Goal: Task Accomplishment & Management: Manage account settings

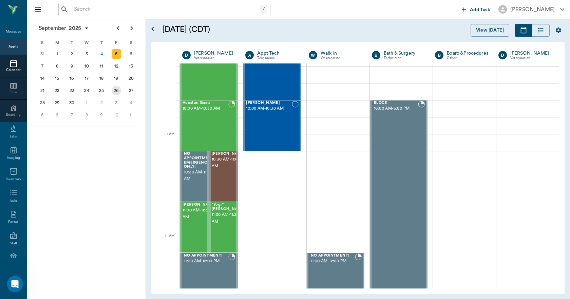
scroll to position [136, 0]
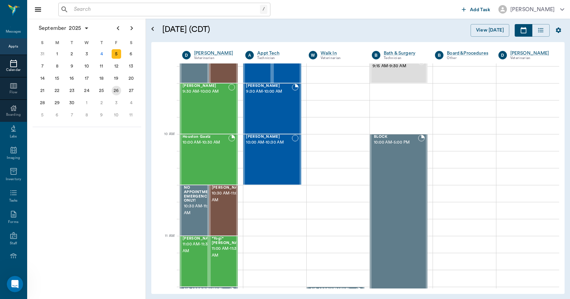
click at [57, 67] on div "8" at bounding box center [57, 66] width 10 height 10
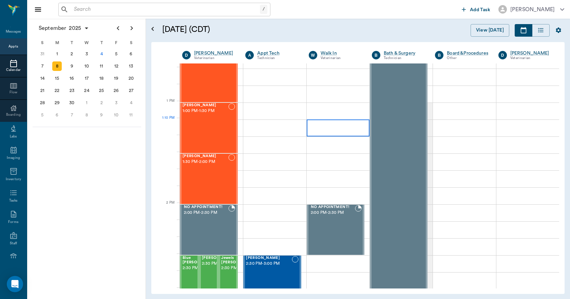
scroll to position [475, 0]
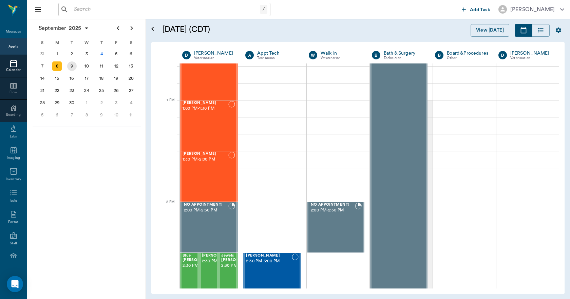
click at [68, 63] on div "9" at bounding box center [71, 66] width 15 height 12
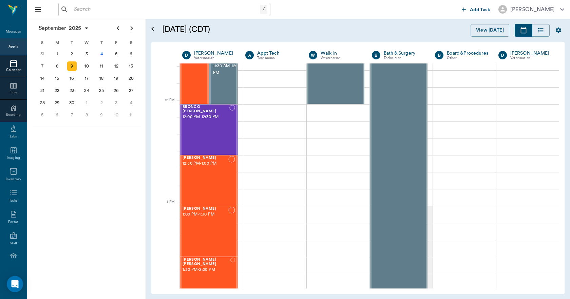
scroll to position [373, 0]
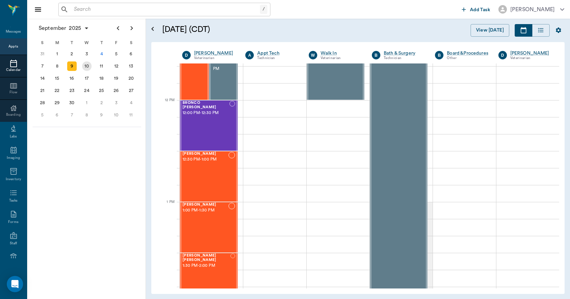
click at [81, 64] on div "10" at bounding box center [86, 66] width 15 height 12
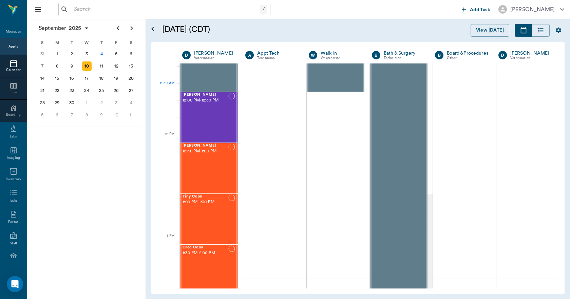
scroll to position [441, 0]
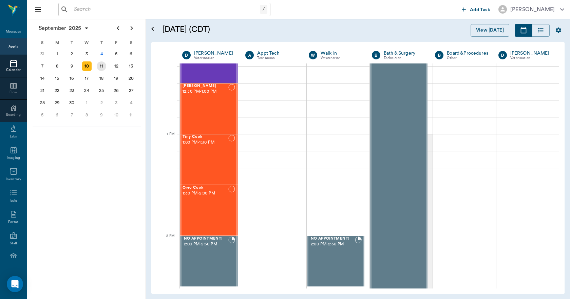
click at [103, 67] on div "11" at bounding box center [102, 66] width 10 height 10
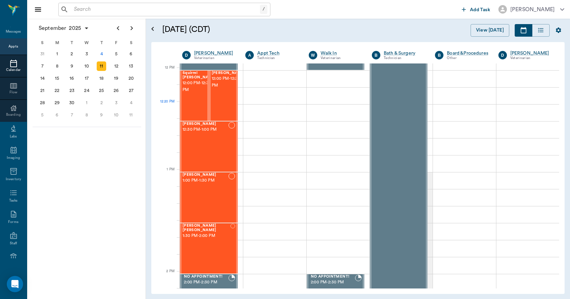
scroll to position [407, 0]
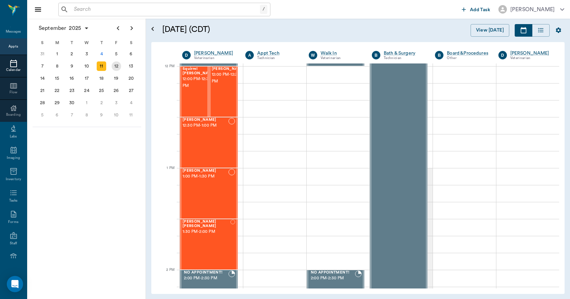
click at [117, 64] on div "12" at bounding box center [117, 66] width 10 height 10
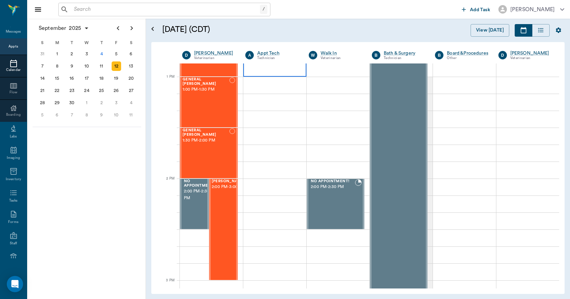
scroll to position [509, 0]
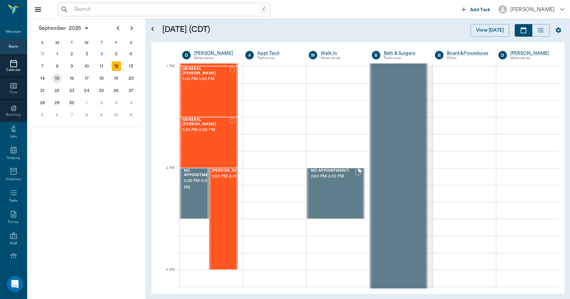
click at [55, 81] on div "15" at bounding box center [57, 79] width 10 height 10
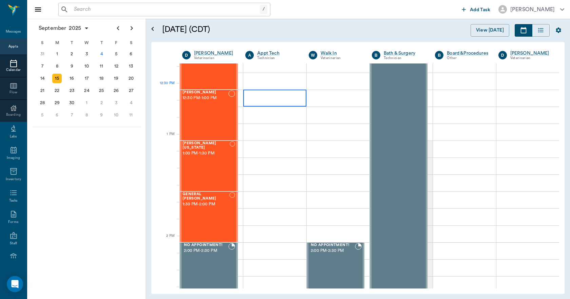
scroll to position [441, 0]
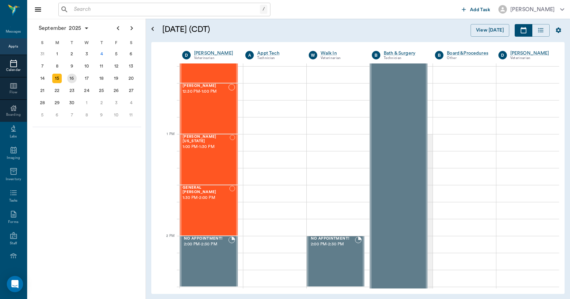
click at [74, 80] on div "16" at bounding box center [72, 79] width 10 height 10
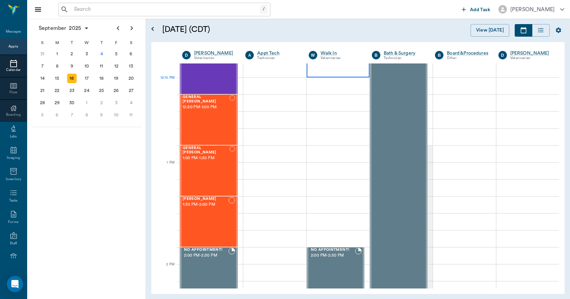
scroll to position [441, 0]
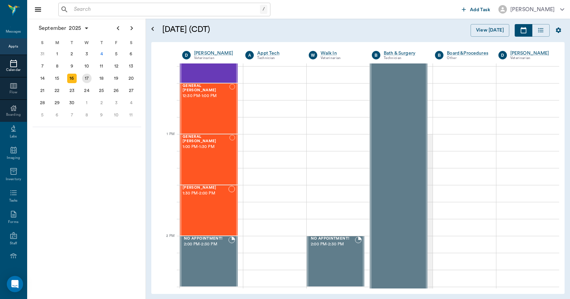
click at [82, 79] on div "17" at bounding box center [87, 79] width 10 height 10
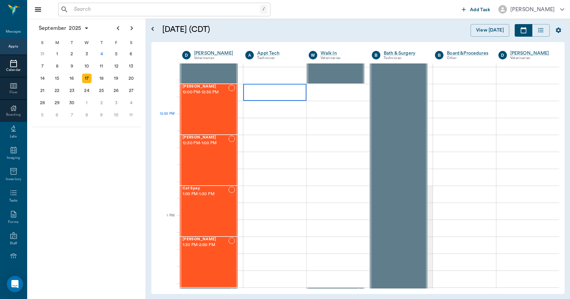
scroll to position [475, 0]
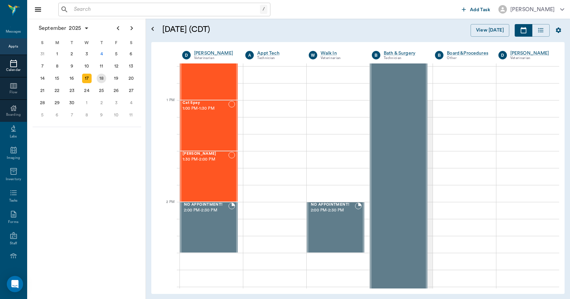
click at [103, 77] on div "18" at bounding box center [102, 79] width 10 height 10
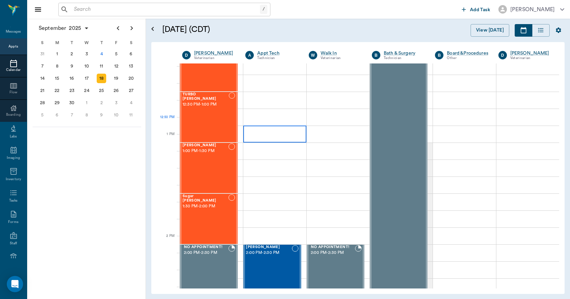
scroll to position [441, 0]
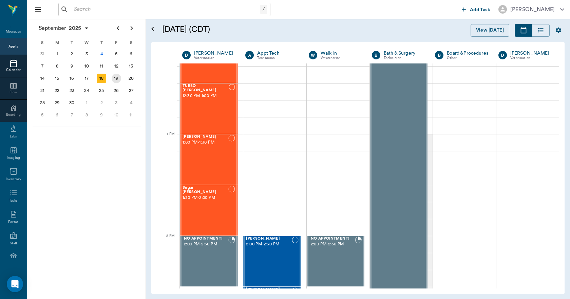
click at [118, 79] on div "19" at bounding box center [117, 79] width 10 height 10
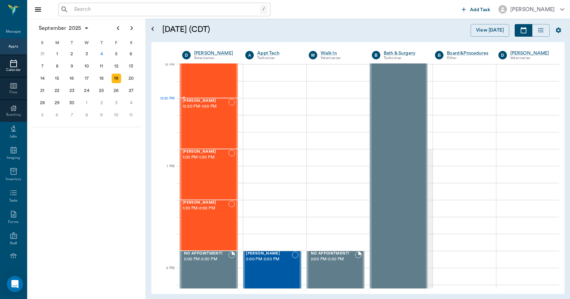
scroll to position [441, 0]
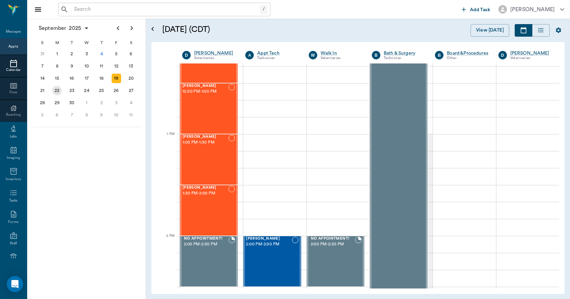
click at [60, 92] on div "22" at bounding box center [57, 91] width 10 height 10
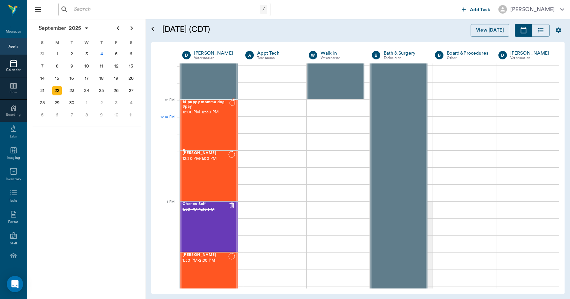
scroll to position [373, 0]
click at [221, 120] on div "14 puppy momma dog Spay 12:00 PM - 12:30 PM" at bounding box center [206, 126] width 47 height 50
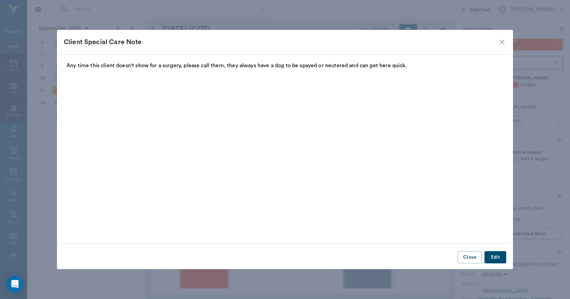
click at [502, 44] on icon "close" at bounding box center [502, 42] width 8 height 8
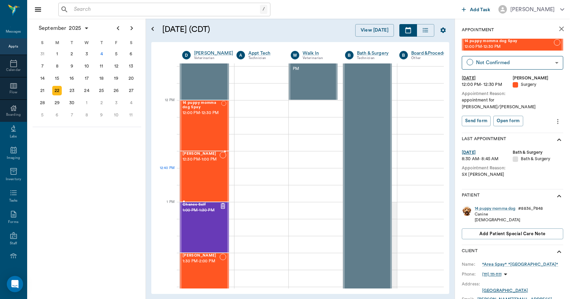
click at [218, 171] on div "[PERSON_NAME] 12:30 PM - 1:00 PM" at bounding box center [201, 177] width 37 height 50
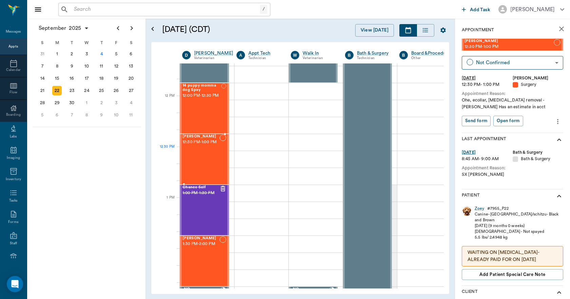
scroll to position [407, 0]
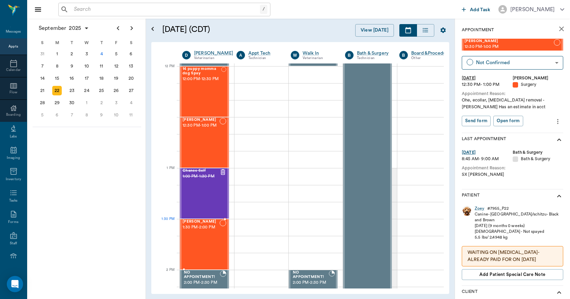
click at [206, 224] on span "1:30 PM - 2:00 PM" at bounding box center [201, 227] width 37 height 7
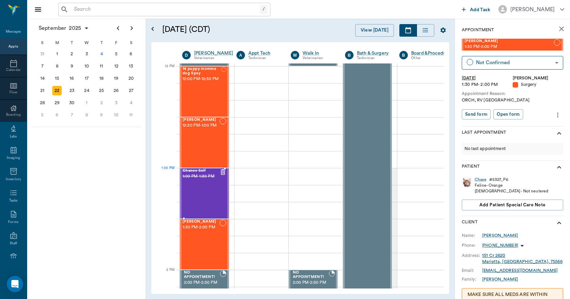
click at [211, 184] on div "Chance Self 1:00 PM - 1:30 PM" at bounding box center [201, 194] width 37 height 50
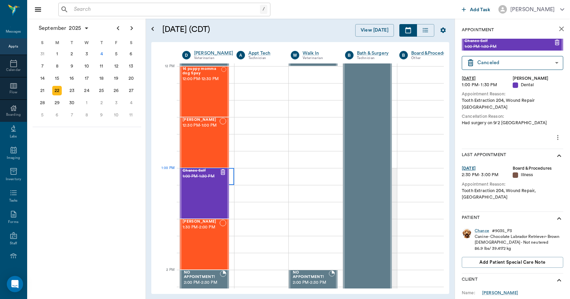
click at [232, 174] on div at bounding box center [207, 176] width 54 height 17
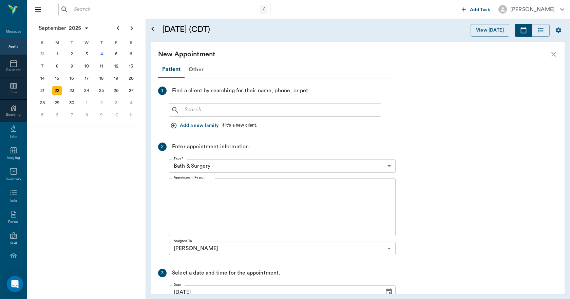
click at [262, 115] on div "​" at bounding box center [275, 110] width 212 height 14
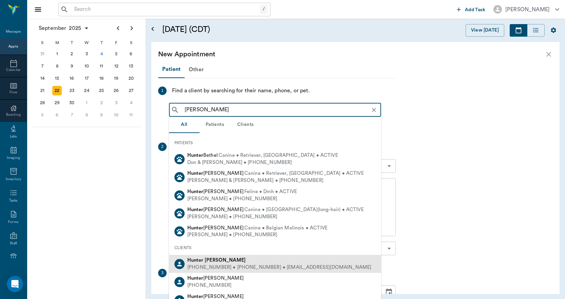
click at [258, 269] on div "[PHONE_NUMBER] • [PHONE_NUMBER] • [EMAIL_ADDRESS][DOMAIN_NAME]" at bounding box center [279, 267] width 184 height 7
type input "[PERSON_NAME]"
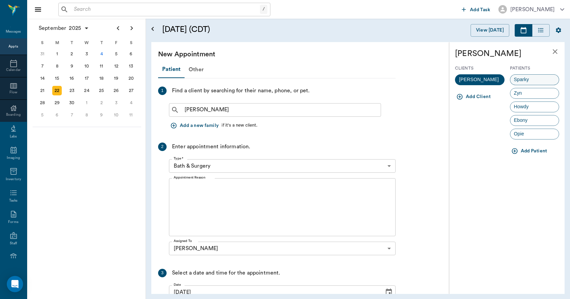
click at [527, 80] on span "Sparky" at bounding box center [522, 79] width 22 height 7
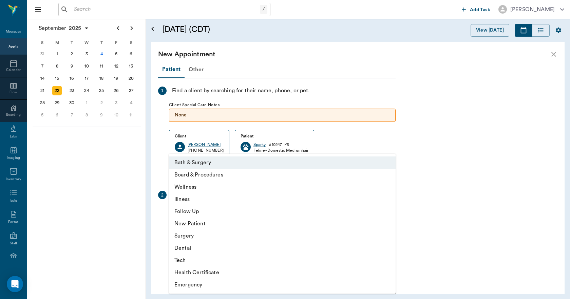
click at [223, 215] on body "/ ​ Add Task [PERSON_NAME] Nectar Messages Appts Calendar Flow Boarding Labs Im…" at bounding box center [285, 149] width 570 height 299
click at [222, 239] on li "Surgery" at bounding box center [282, 236] width 227 height 12
type input "65d2be4f46e3a538d89b8c18"
type input "01:30 PM"
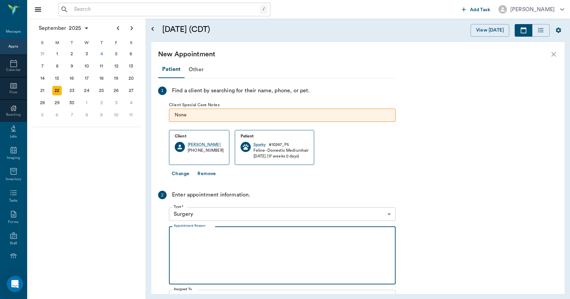
click at [220, 239] on textarea "Appointment Reason" at bounding box center [282, 255] width 217 height 47
type textarea "o"
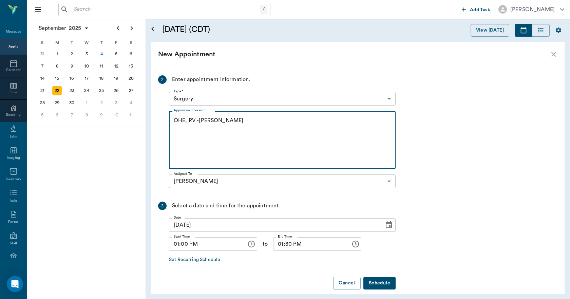
scroll to position [123, 0]
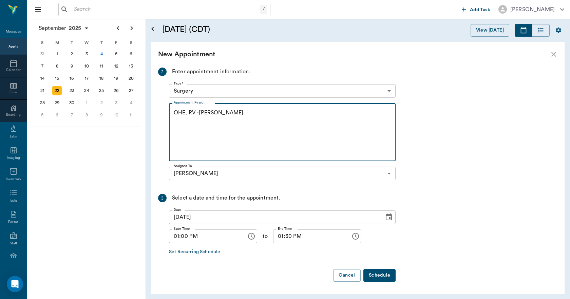
type textarea "OHE, RV -[PERSON_NAME]"
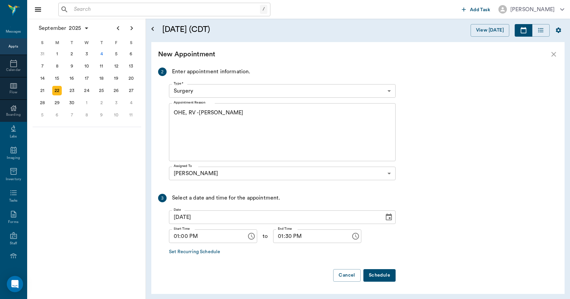
click at [381, 276] on button "Schedule" at bounding box center [380, 275] width 32 height 13
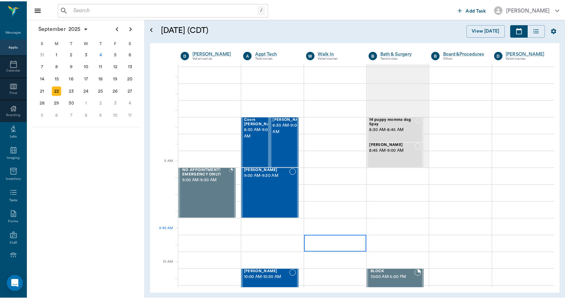
scroll to position [0, 0]
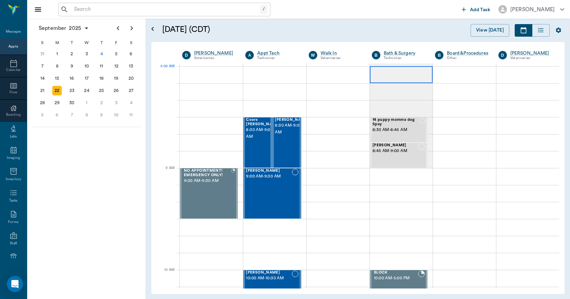
click at [402, 79] on div at bounding box center [401, 74] width 63 height 17
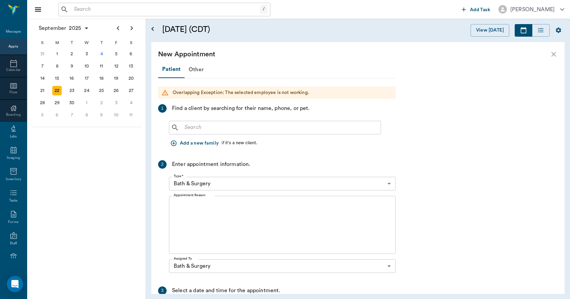
click at [295, 130] on input "text" at bounding box center [280, 128] width 196 height 10
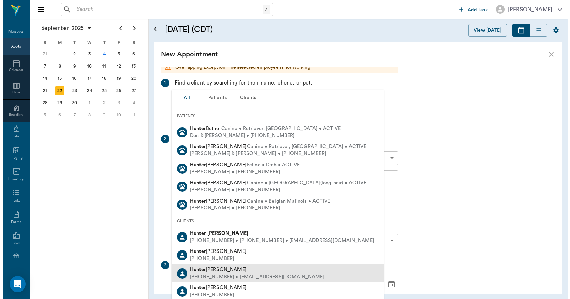
scroll to position [93, 0]
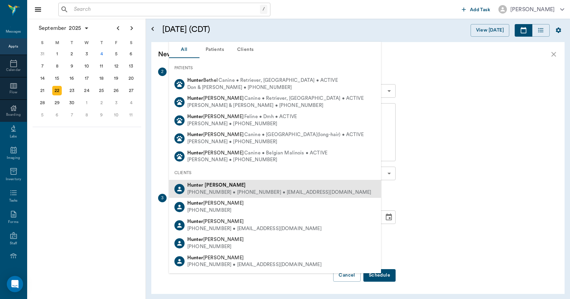
click at [289, 190] on div "[PHONE_NUMBER] • [PHONE_NUMBER] • [EMAIL_ADDRESS][DOMAIN_NAME]" at bounding box center [279, 192] width 184 height 7
type input "[PERSON_NAME]"
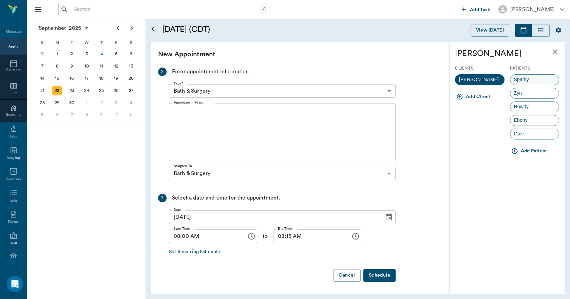
click at [521, 78] on span "Sparky" at bounding box center [522, 79] width 22 height 7
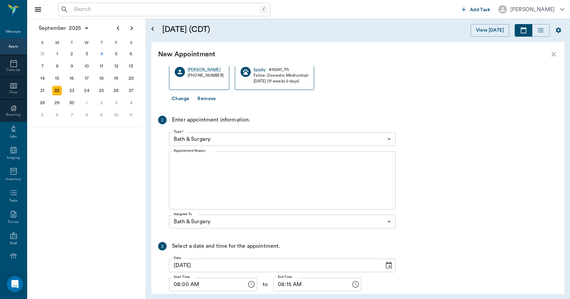
scroll to position [141, 0]
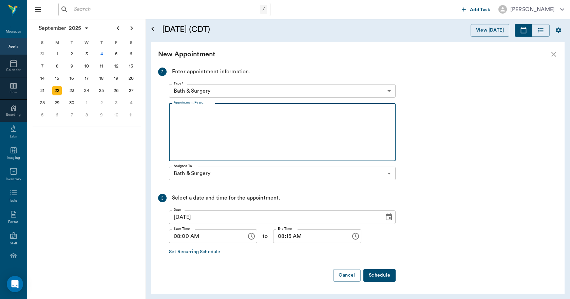
click at [314, 126] on textarea "Appointment Reason" at bounding box center [282, 132] width 217 height 47
type textarea "SX reminder -[PERSON_NAME]"
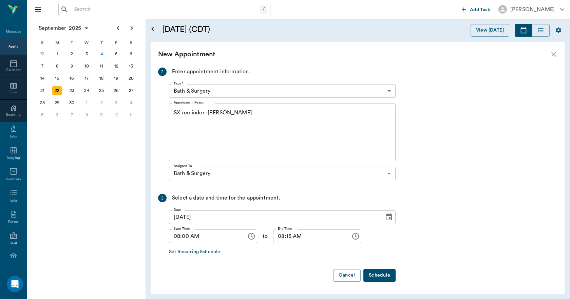
click at [382, 271] on button "Schedule" at bounding box center [380, 275] width 32 height 13
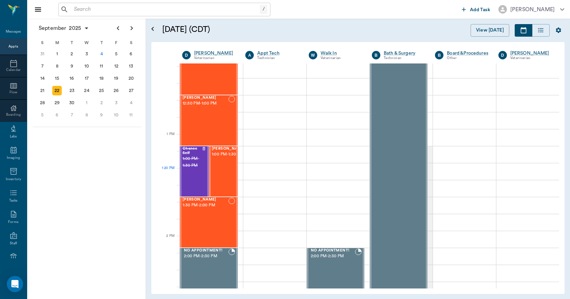
scroll to position [441, 0]
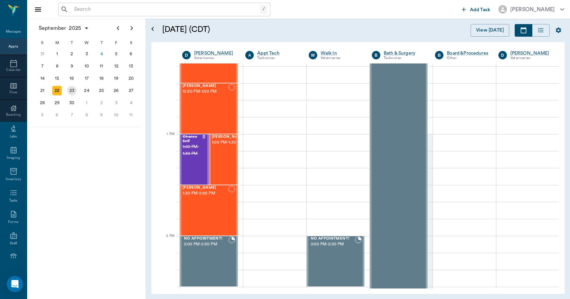
click at [70, 90] on div "23" at bounding box center [72, 91] width 10 height 10
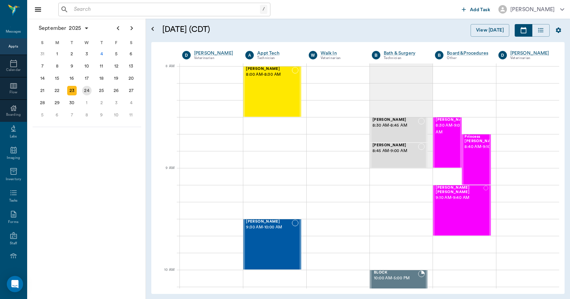
click at [85, 89] on div "24" at bounding box center [87, 91] width 10 height 10
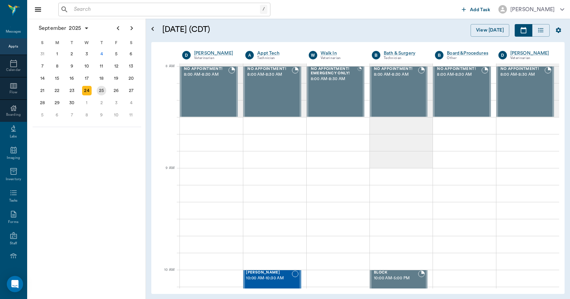
click at [96, 87] on div "25" at bounding box center [101, 91] width 15 height 12
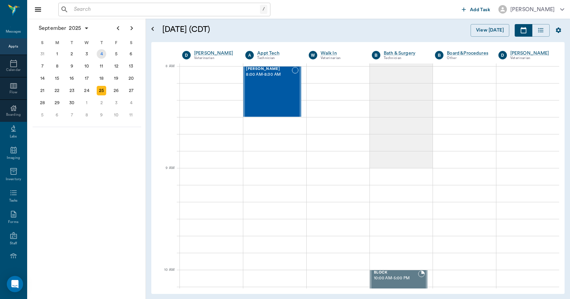
click at [101, 54] on div "4" at bounding box center [102, 54] width 10 height 10
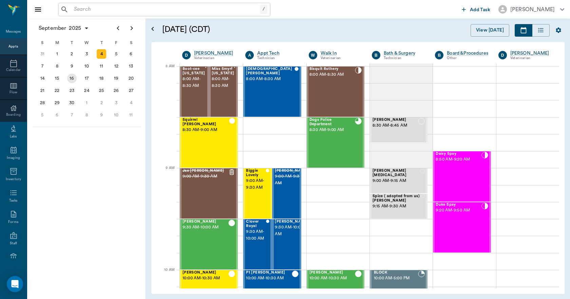
click at [75, 80] on div "16" at bounding box center [72, 79] width 10 height 10
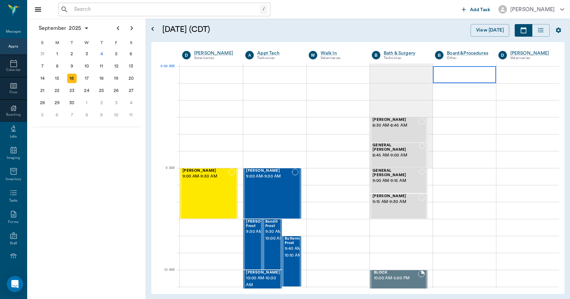
click at [445, 71] on div at bounding box center [464, 74] width 63 height 17
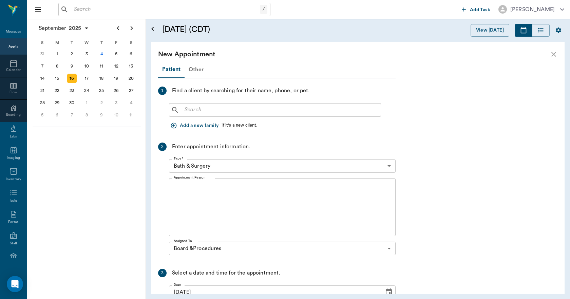
click at [194, 70] on div "Other" at bounding box center [196, 69] width 23 height 16
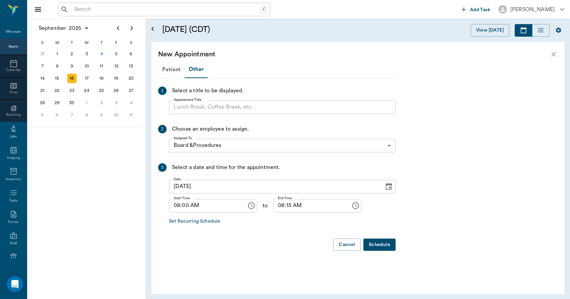
click at [202, 108] on input "Appointment Title" at bounding box center [282, 107] width 227 height 14
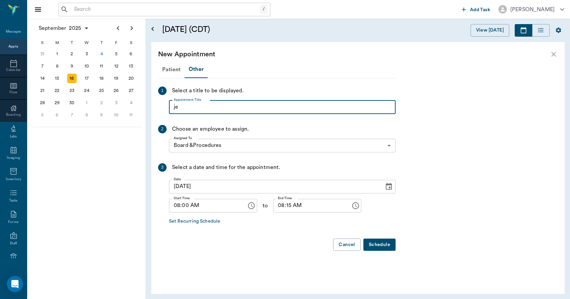
type input "j"
type input "[PERSON_NAME] FROM AFLAC WILL BE HERE TO TALK TO THE NEW HIRES"
click at [179, 206] on input "08:00 AM" at bounding box center [205, 206] width 73 height 14
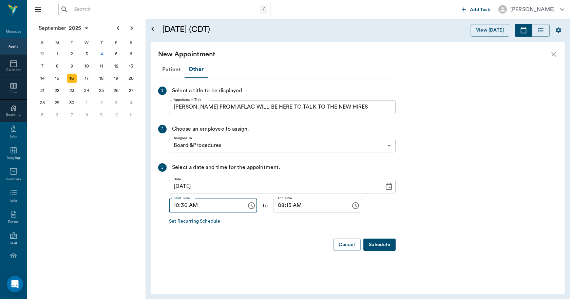
type input "10:30 AM"
click at [274, 207] on input "08:15 AM" at bounding box center [309, 206] width 73 height 14
type input "11:00 AM"
click at [379, 243] on button "Schedule" at bounding box center [380, 245] width 32 height 13
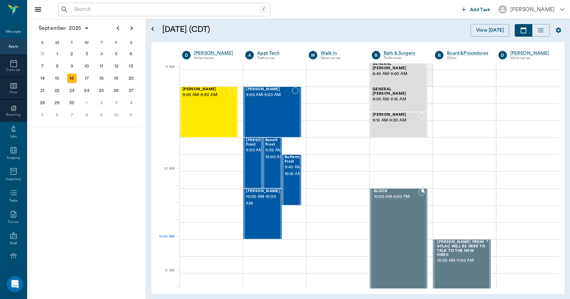
scroll to position [102, 0]
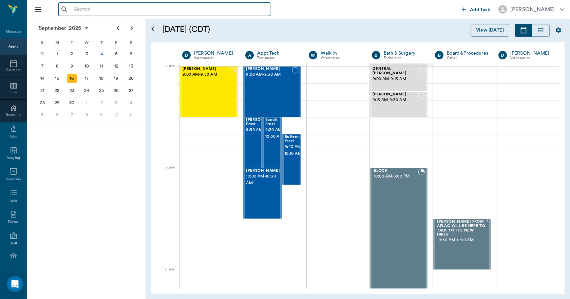
click at [195, 11] on input "text" at bounding box center [169, 10] width 196 height 10
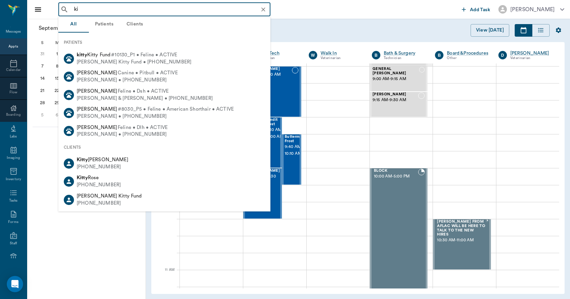
type input "k"
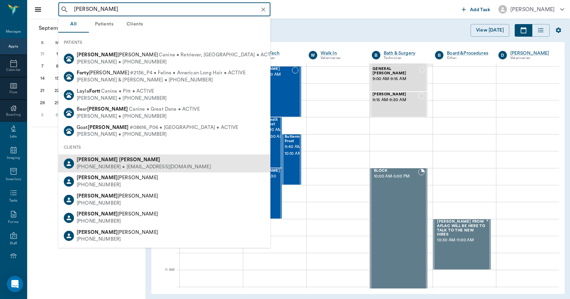
click at [79, 164] on div "[PHONE_NUMBER] • [EMAIL_ADDRESS][DOMAIN_NAME]" at bounding box center [144, 167] width 134 height 7
type input "[PERSON_NAME]"
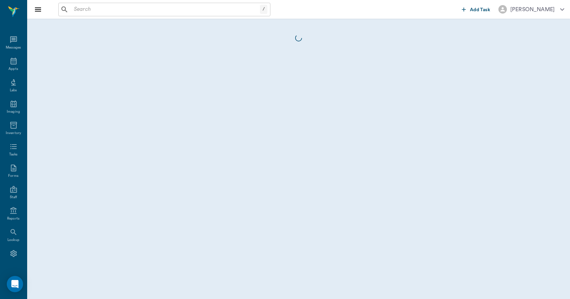
scroll to position [13, 0]
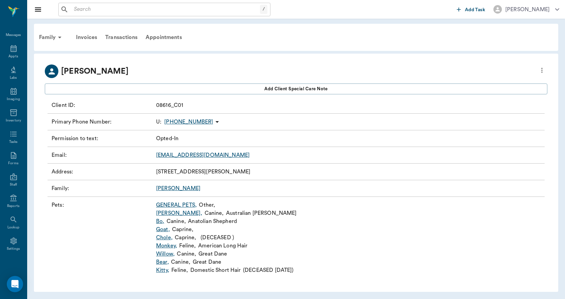
click at [158, 270] on link "Kitty ," at bounding box center [162, 270] width 13 height 8
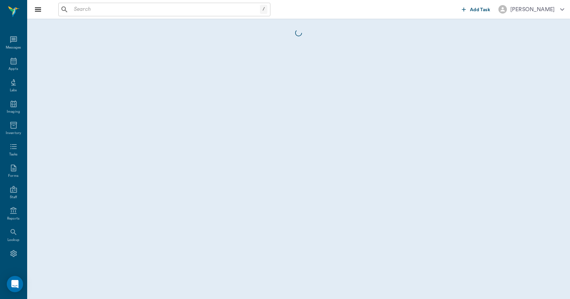
scroll to position [13, 0]
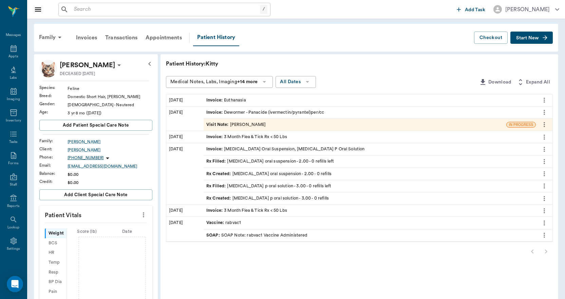
click at [227, 99] on div "Invoice : Euthanasia" at bounding box center [226, 100] width 40 height 6
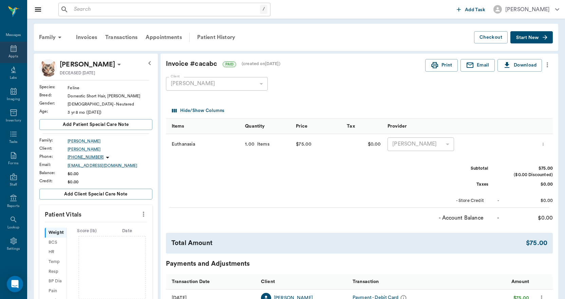
click at [11, 49] on icon at bounding box center [14, 48] width 6 height 7
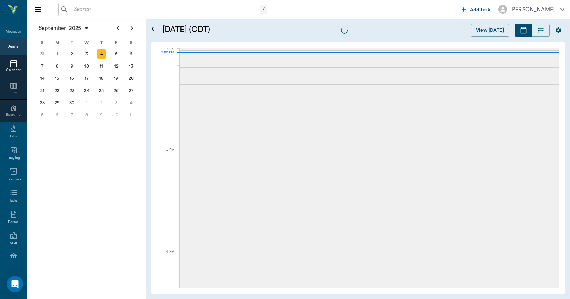
scroll to position [612, 0]
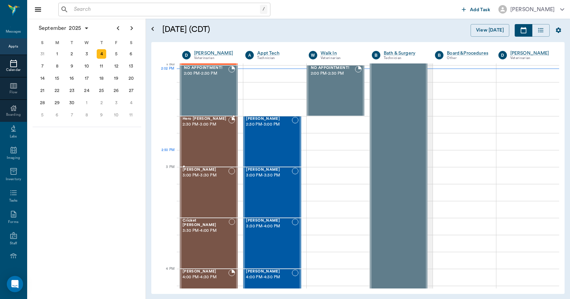
click at [207, 155] on div "Hero [PERSON_NAME] 2:30 PM - 3:00 PM" at bounding box center [206, 142] width 46 height 50
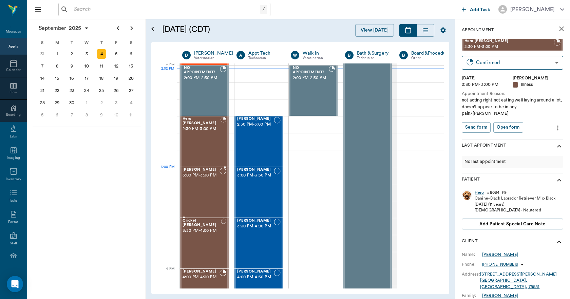
click at [203, 189] on div "[PERSON_NAME] 3:00 PM - 3:30 PM" at bounding box center [201, 193] width 37 height 50
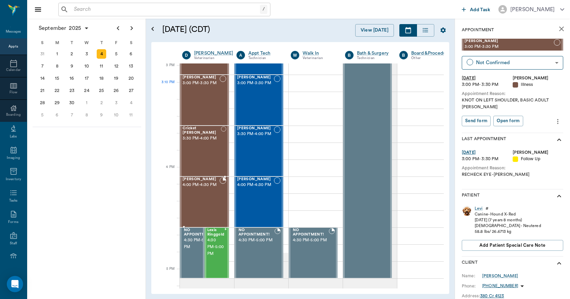
scroll to position [714, 0]
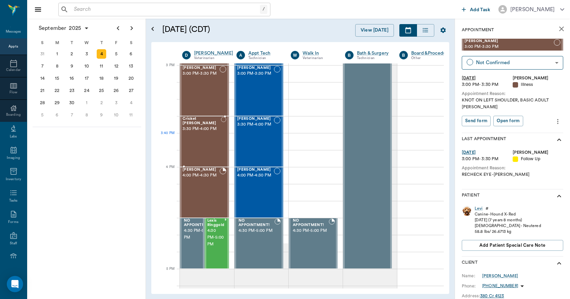
click at [204, 143] on div "Cricket [PERSON_NAME] 3:30 PM - 4:00 PM" at bounding box center [202, 142] width 38 height 50
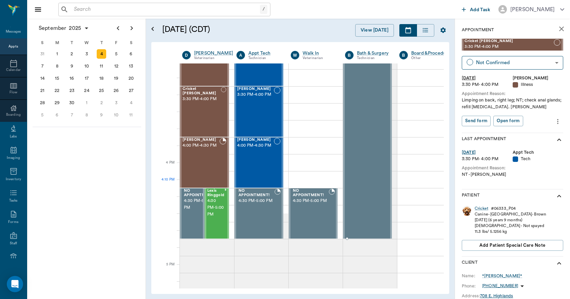
scroll to position [748, 0]
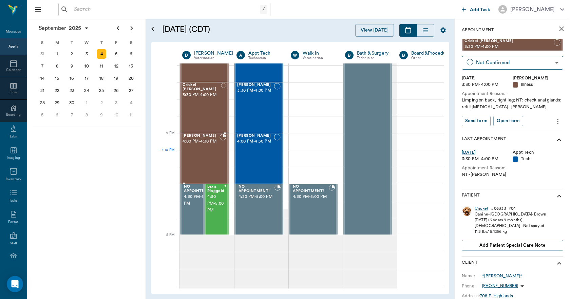
click at [209, 155] on div "[PERSON_NAME] 4:00 PM - 4:30 PM" at bounding box center [201, 159] width 37 height 50
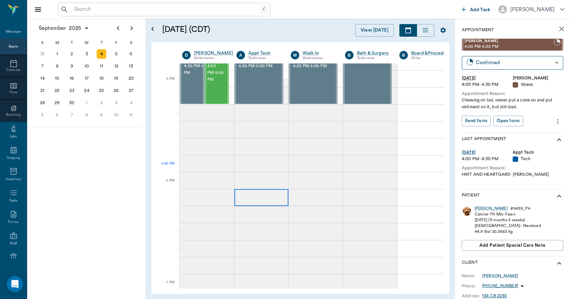
scroll to position [815, 0]
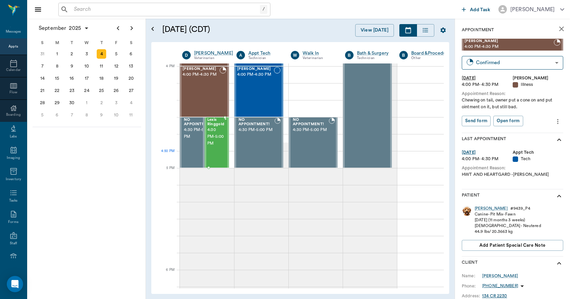
click at [212, 150] on div "Lexis Ringgold 4:30 PM - 5:00 PM" at bounding box center [215, 143] width 17 height 50
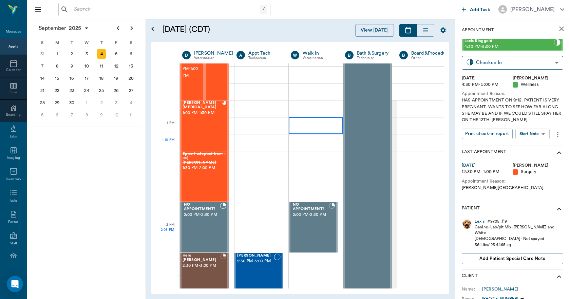
scroll to position [306, 0]
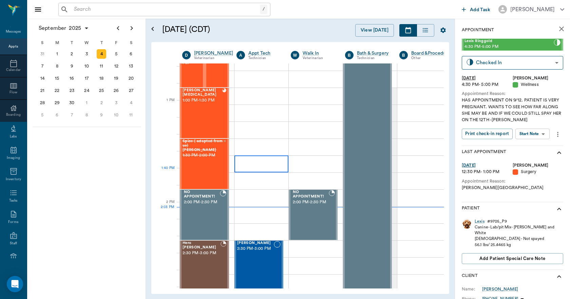
scroll to position [509, 0]
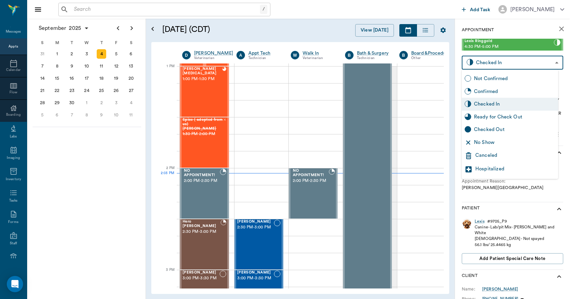
click at [501, 61] on body "/ ​ Add Task Dr. Bert Ellsworth Nectar Messages Appts Calendar Flow Boarding La…" at bounding box center [285, 149] width 570 height 299
click at [451, 29] on div at bounding box center [285, 149] width 570 height 299
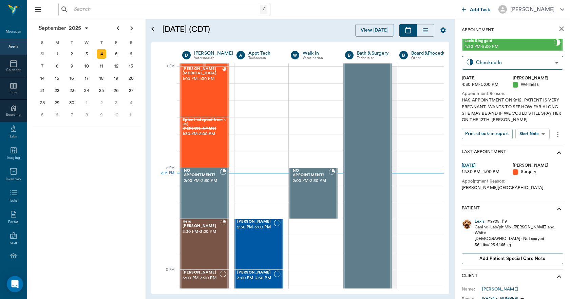
click at [559, 30] on icon "close" at bounding box center [562, 29] width 8 height 8
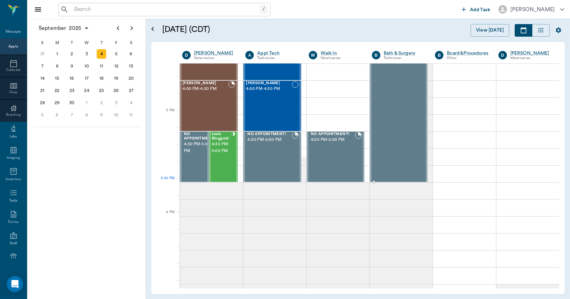
scroll to position [815, 0]
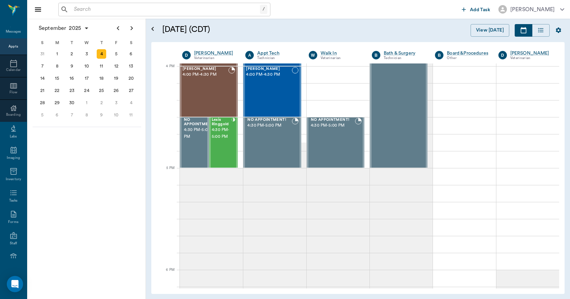
click at [89, 12] on input "text" at bounding box center [165, 10] width 189 height 10
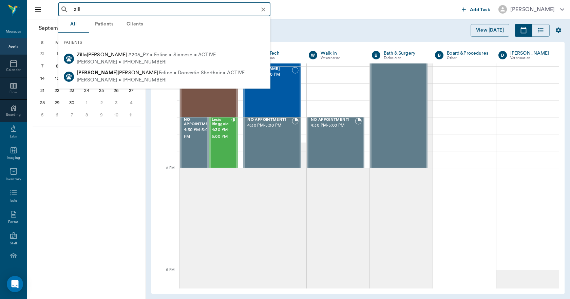
type input "zill"
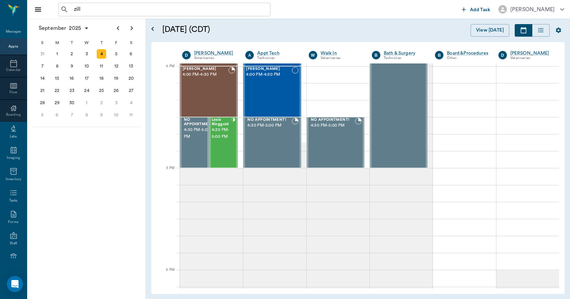
click at [301, 30] on h5 "[DATE] (CDT)" at bounding box center [250, 29] width 176 height 11
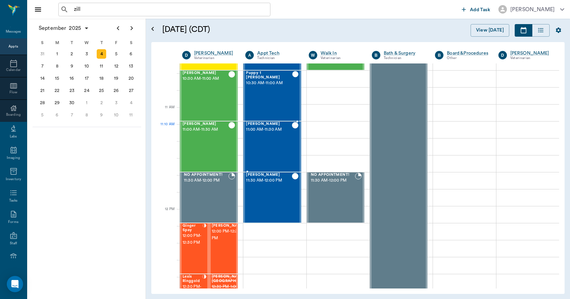
scroll to position [238, 0]
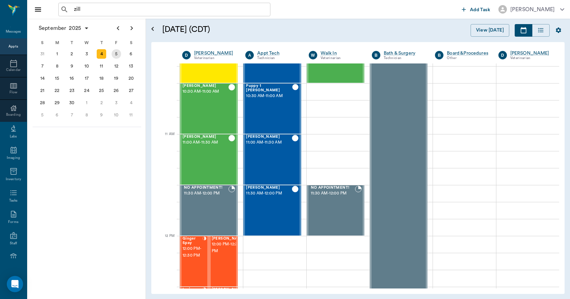
click at [114, 55] on div "5" at bounding box center [117, 54] width 10 height 10
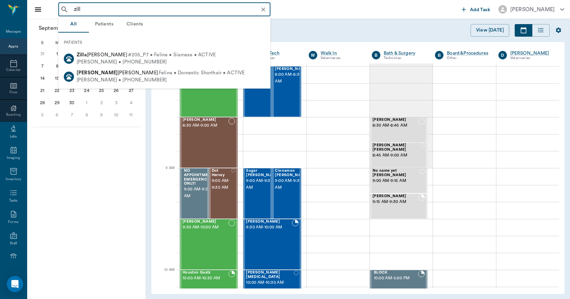
click at [95, 12] on input "zill" at bounding box center [169, 10] width 197 height 10
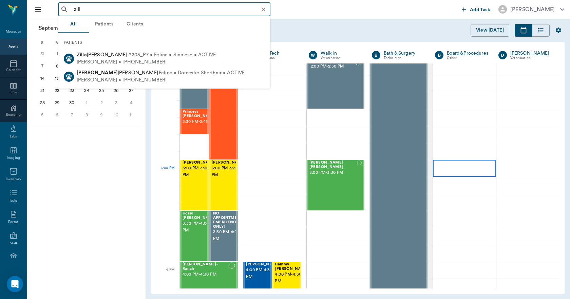
scroll to position [611, 0]
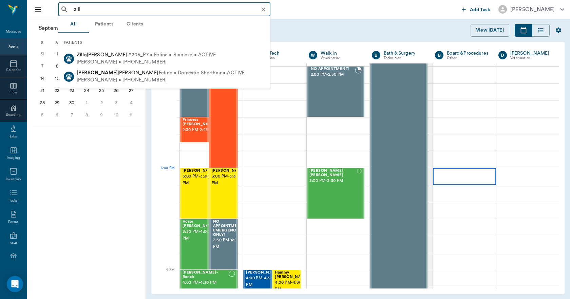
click at [478, 181] on div at bounding box center [464, 176] width 63 height 17
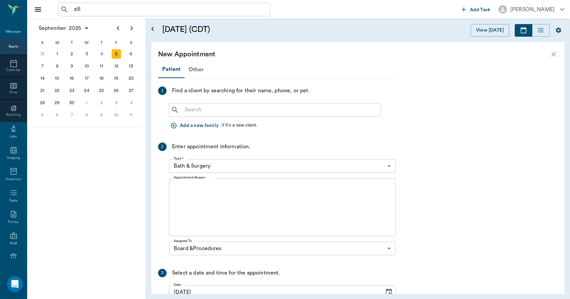
click at [226, 106] on input "text" at bounding box center [280, 110] width 196 height 10
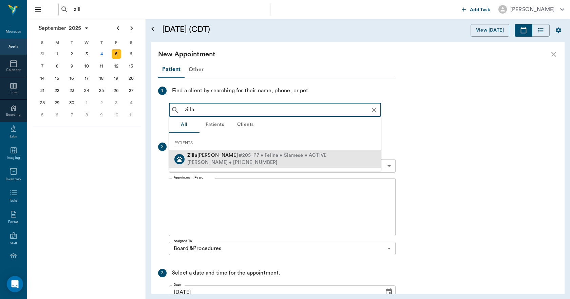
click at [213, 155] on span "Zilla Hamilton" at bounding box center [212, 155] width 51 height 5
type input "zilla"
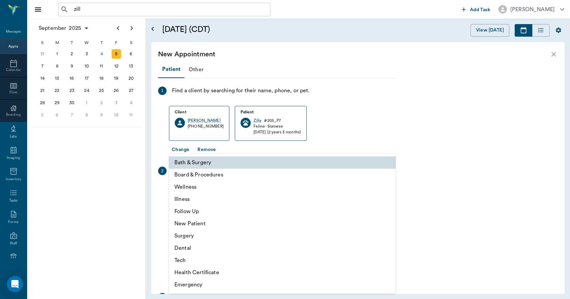
click at [230, 189] on body "zill ​ Add Task Dr. Bert Ellsworth Nectar Messages Appts Calendar Flow Boarding…" at bounding box center [285, 149] width 570 height 299
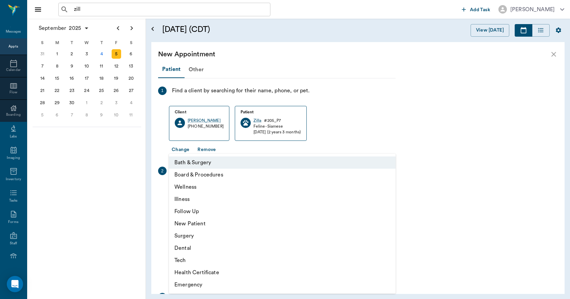
click at [198, 185] on li "Wellness" at bounding box center [282, 187] width 227 height 12
type input "65d2be4f46e3a538d89b8c14"
type input "03:30 PM"
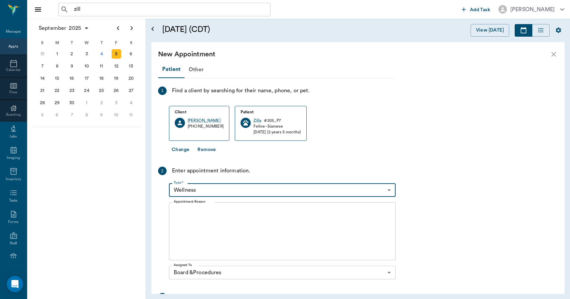
click at [201, 220] on textarea "Appointment Reason" at bounding box center [282, 231] width 217 height 47
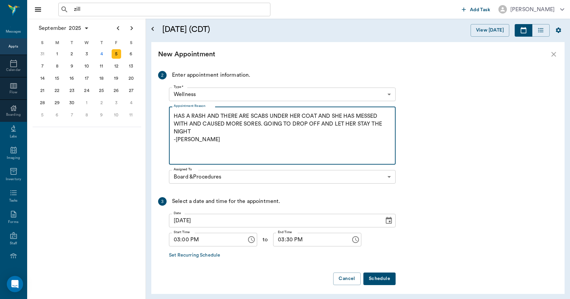
scroll to position [99, 0]
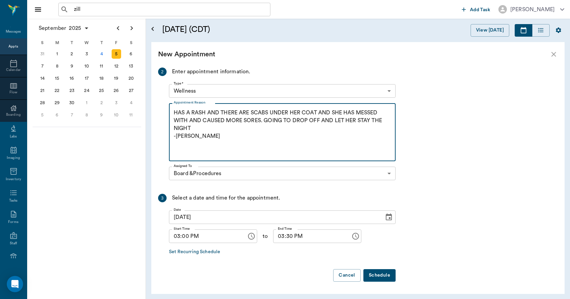
type textarea "HAS A RASH AND THERE ARE SCABS UNDER HER COAT AND SHE HAS MESSED WITH AND CAUSE…"
click at [371, 274] on button "Schedule" at bounding box center [380, 275] width 32 height 13
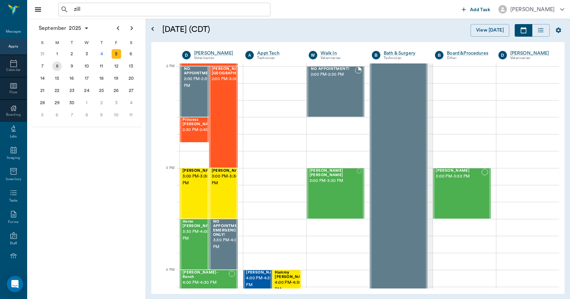
click at [56, 65] on div "8" at bounding box center [57, 66] width 10 height 10
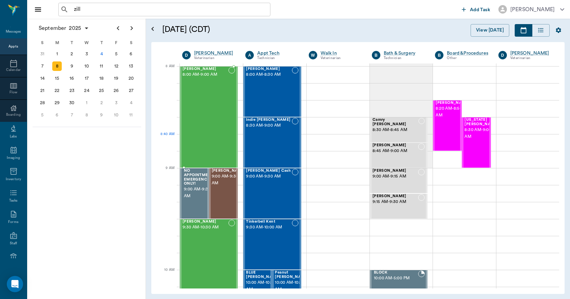
click at [200, 134] on div "Bovine Campbell 8:00 AM - 9:00 AM" at bounding box center [206, 117] width 46 height 100
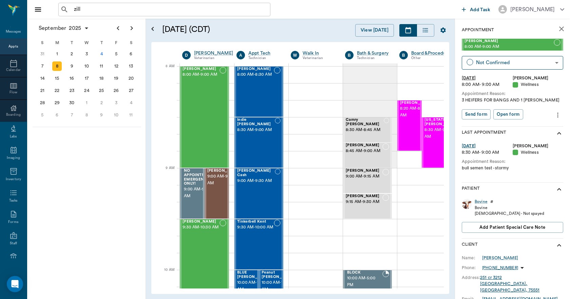
click at [554, 114] on icon "more" at bounding box center [557, 115] width 7 height 8
click at [517, 127] on span "Edit appointment" at bounding box center [524, 126] width 57 height 7
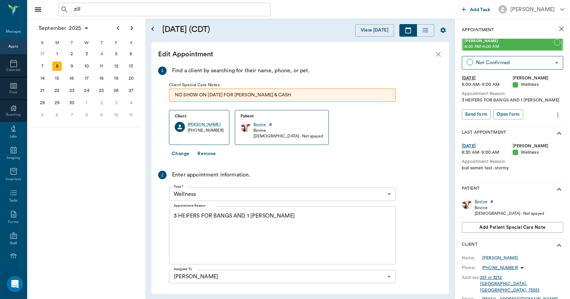
click at [177, 216] on textarea "3 HEIFERS FOR BANGS AND 1 DEHORN -LORY" at bounding box center [282, 235] width 217 height 47
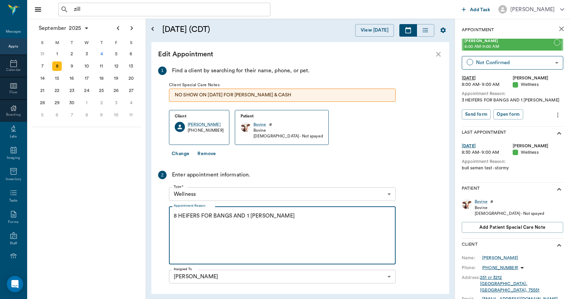
click at [248, 215] on textarea "8 HEIFERS FOR BANGS AND 1 DEHORN -LORY" at bounding box center [282, 235] width 217 height 47
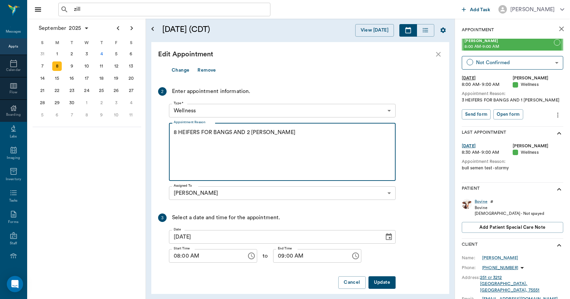
scroll to position [91, 0]
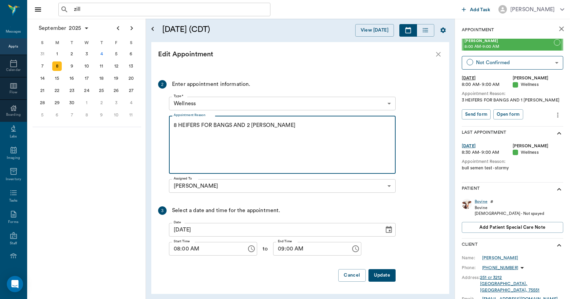
type textarea "8 HEIFERS FOR BANGS AND 2 DEHORN -LORY"
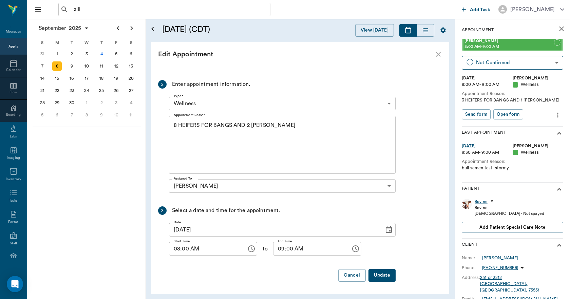
click at [377, 275] on button "Update" at bounding box center [382, 275] width 27 height 13
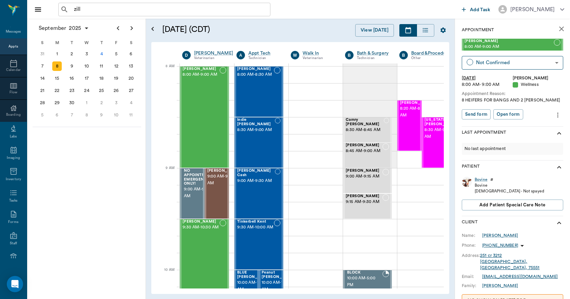
click at [558, 31] on icon "close" at bounding box center [562, 29] width 8 height 8
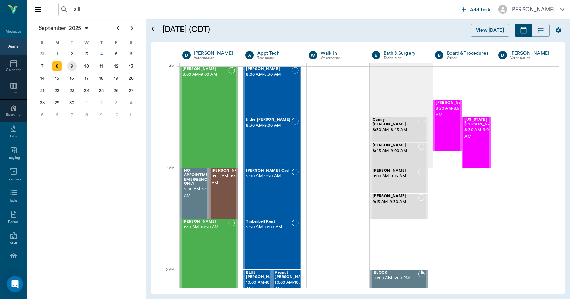
click at [71, 64] on div "9" at bounding box center [72, 66] width 10 height 10
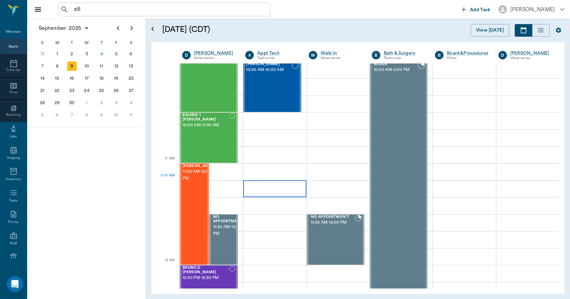
scroll to position [204, 0]
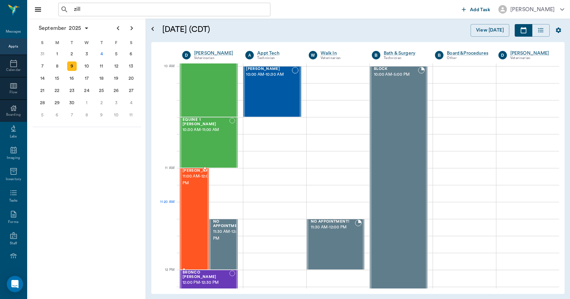
click at [194, 210] on div "twinkie Robinson 11:00 AM - 12:00 PM" at bounding box center [200, 219] width 34 height 100
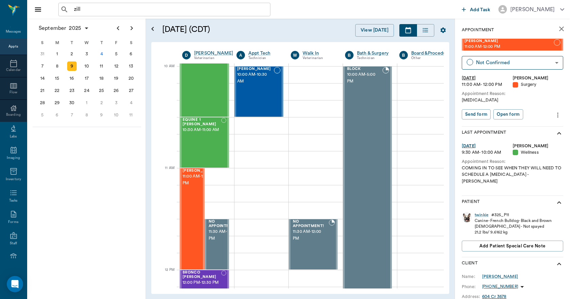
click at [558, 28] on icon "close" at bounding box center [562, 29] width 8 height 8
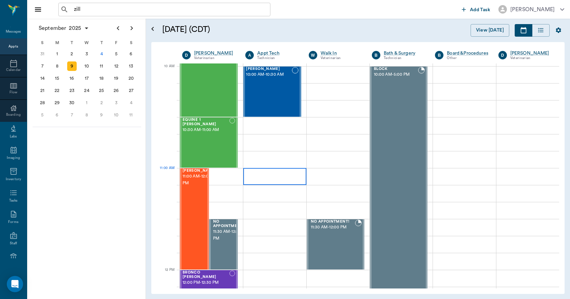
click at [282, 181] on div at bounding box center [274, 176] width 63 height 17
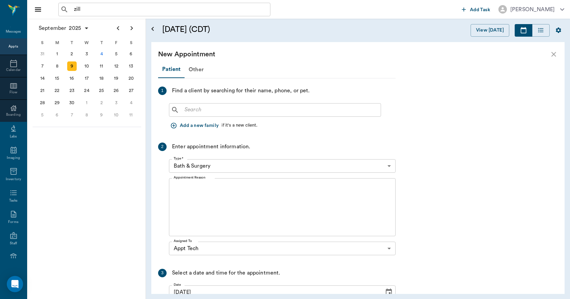
click at [275, 107] on input "text" at bounding box center [280, 110] width 196 height 10
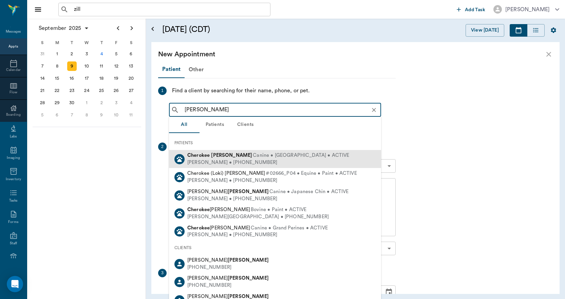
click at [234, 159] on div "Mary Ann Farris • (720) 390-0334" at bounding box center [268, 162] width 162 height 7
type input "chero farr"
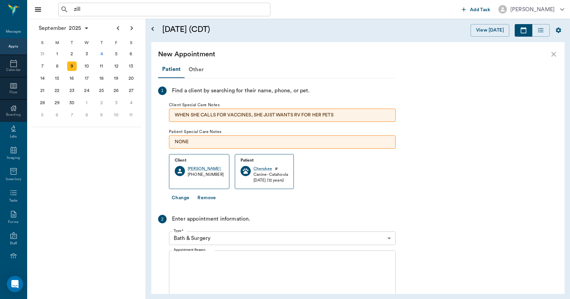
click at [227, 236] on body "zill ​ Add Task Dr. Bert Ellsworth Nectar Messages Appts Calendar Flow Boarding…" at bounding box center [285, 149] width 570 height 299
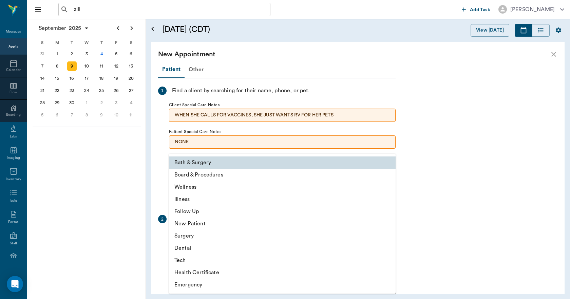
click at [206, 212] on li "Follow Up" at bounding box center [282, 211] width 227 height 12
type input "65d2be4f46e3a538d89b8c16"
type input "11:30 AM"
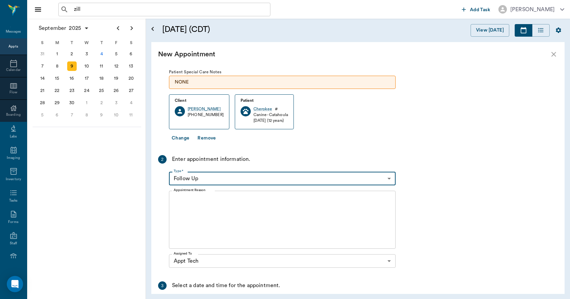
scroll to position [68, 0]
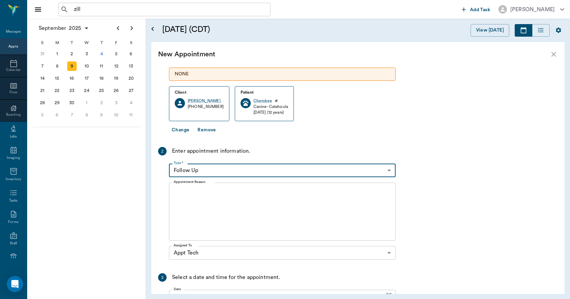
click at [223, 199] on textarea "Appointment Reason" at bounding box center [282, 211] width 217 height 47
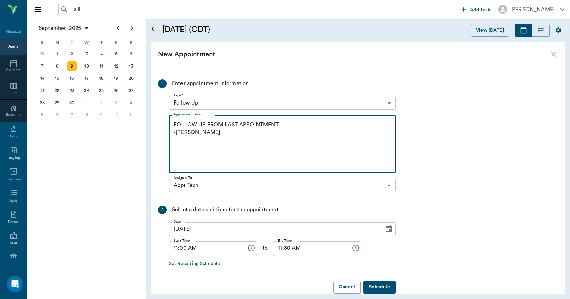
scroll to position [147, 0]
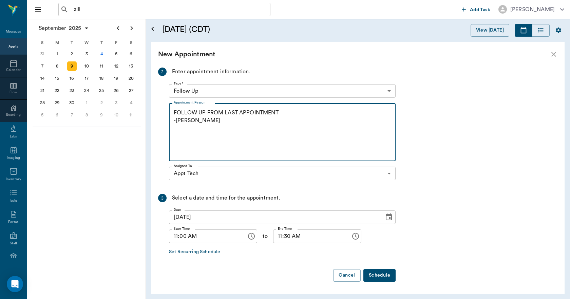
type textarea "FOLLOW UP FROM LAST APPOINTMENT -LORY"
click at [372, 271] on button "Schedule" at bounding box center [380, 275] width 32 height 13
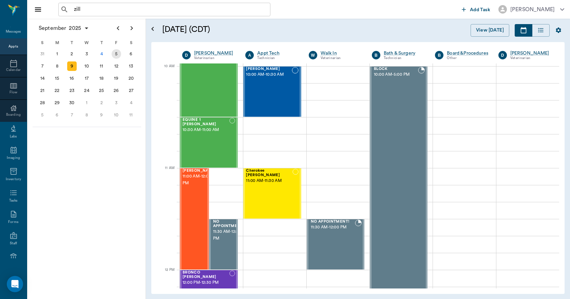
click at [115, 55] on div "5" at bounding box center [117, 54] width 10 height 10
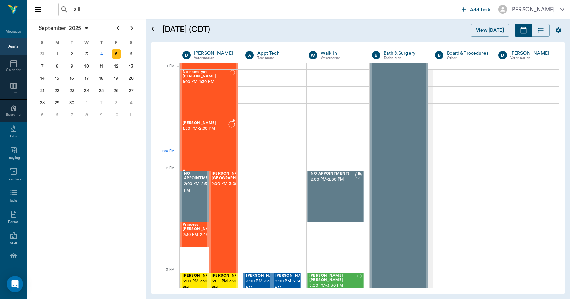
scroll to position [509, 0]
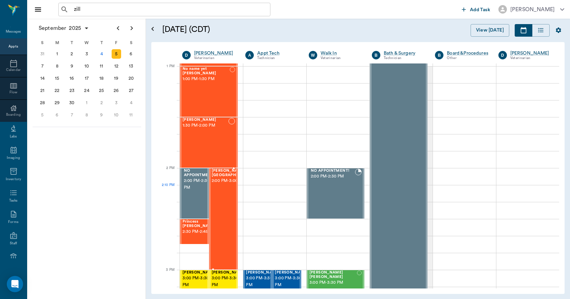
click at [216, 196] on div "Reese's Birmingham 2:00 PM - 3:00 PM" at bounding box center [233, 219] width 42 height 100
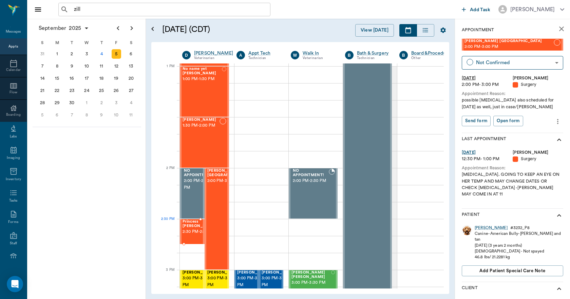
click at [191, 233] on span "2:30 PM - 2:45 PM" at bounding box center [200, 231] width 34 height 7
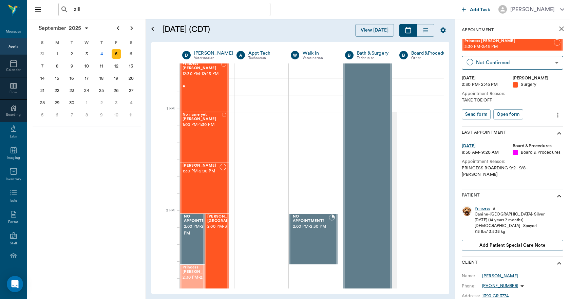
scroll to position [455, 0]
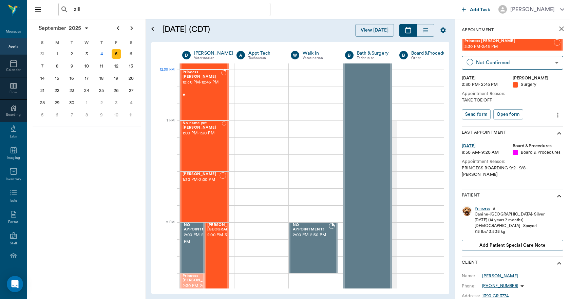
drag, startPoint x: 189, startPoint y: 230, endPoint x: 211, endPoint y: 86, distance: 146.6
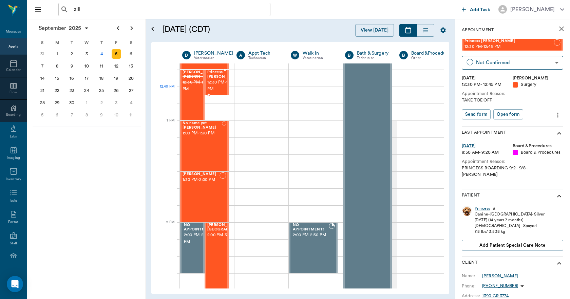
click at [216, 93] on span "12:30 PM - 12:45 PM" at bounding box center [224, 86] width 34 height 14
drag, startPoint x: 220, startPoint y: 95, endPoint x: 219, endPoint y: 117, distance: 22.1
click at [211, 239] on span "2:00 PM - 3:00 PM" at bounding box center [228, 235] width 42 height 7
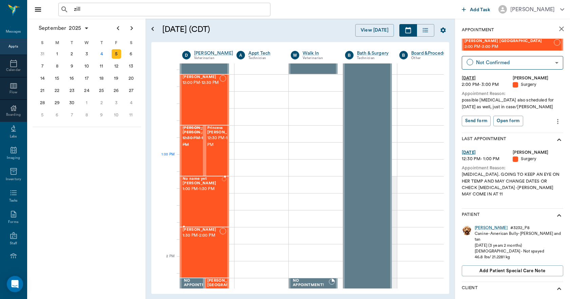
scroll to position [421, 0]
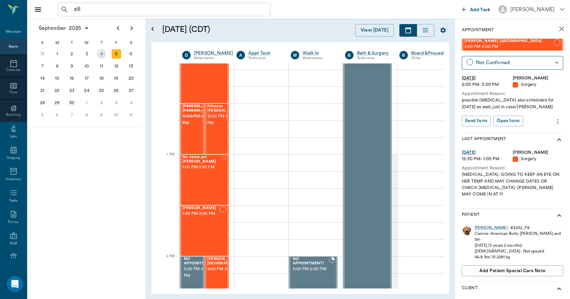
click at [102, 56] on div "4" at bounding box center [102, 54] width 10 height 10
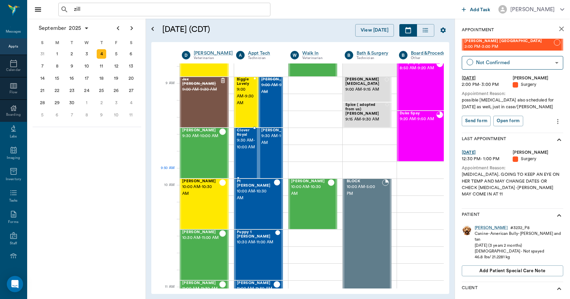
scroll to position [102, 0]
